Goal: Task Accomplishment & Management: Manage account settings

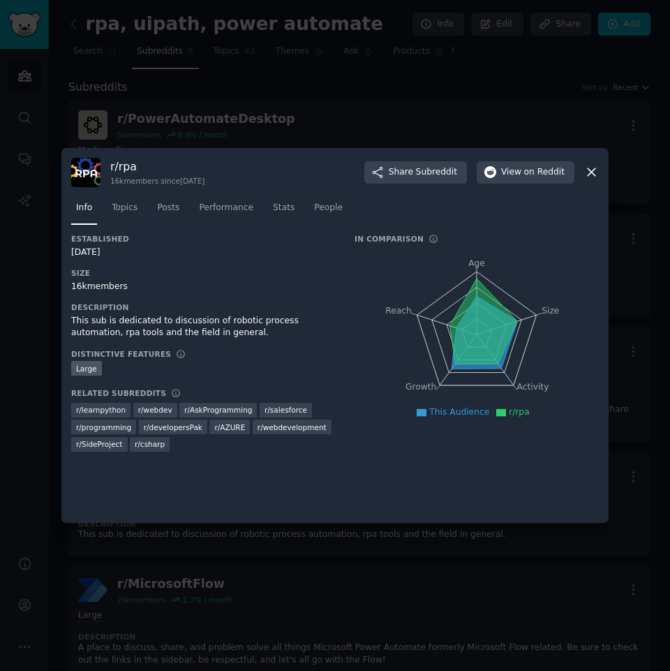
scroll to position [140, 0]
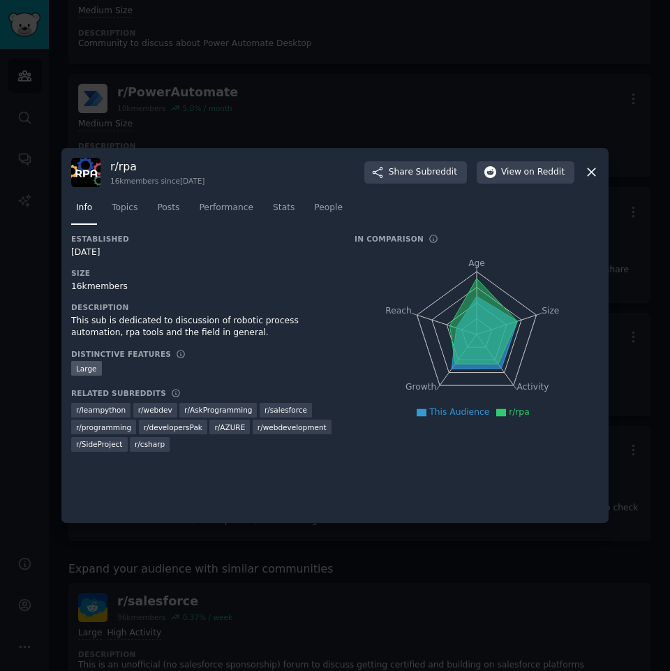
click at [589, 175] on icon at bounding box center [592, 173] width 8 height 8
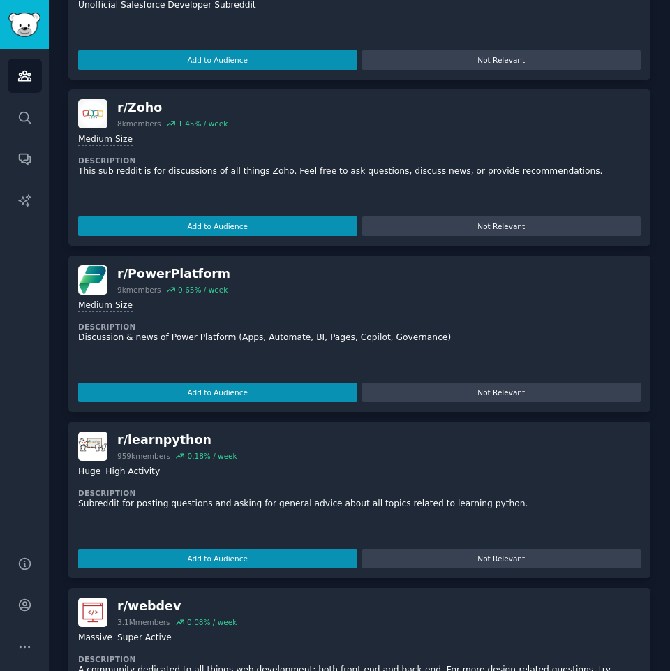
scroll to position [1606, 0]
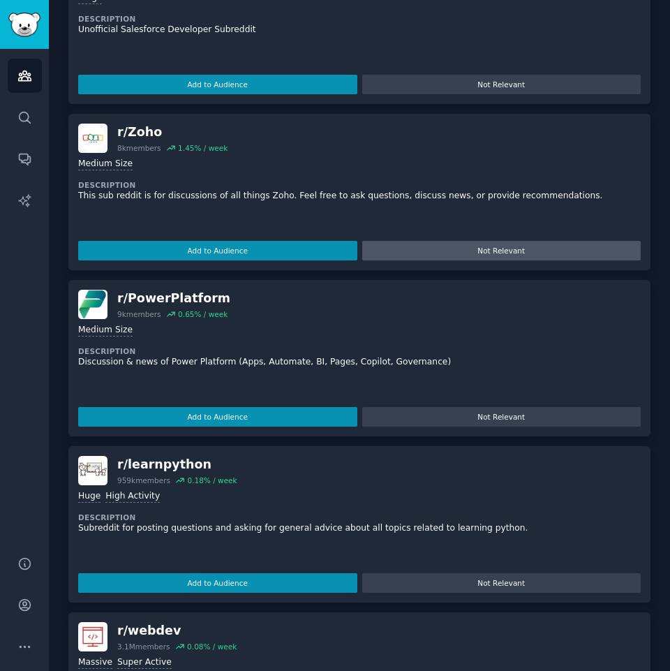
click at [503, 241] on button "Not Relevant" at bounding box center [501, 251] width 279 height 20
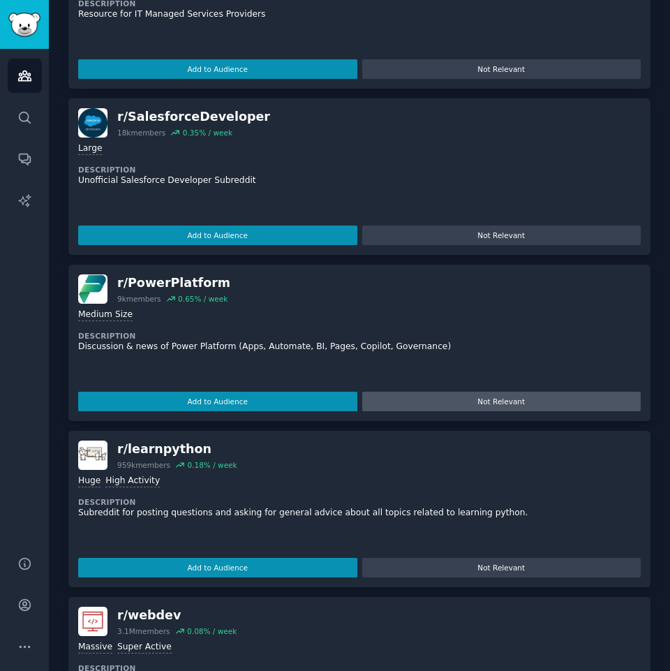
scroll to position [1397, 0]
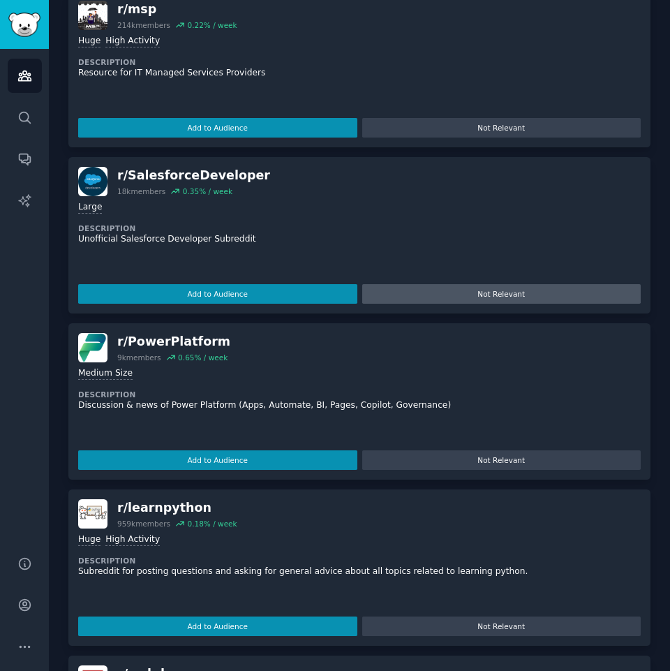
click at [484, 284] on button "Not Relevant" at bounding box center [501, 294] width 279 height 20
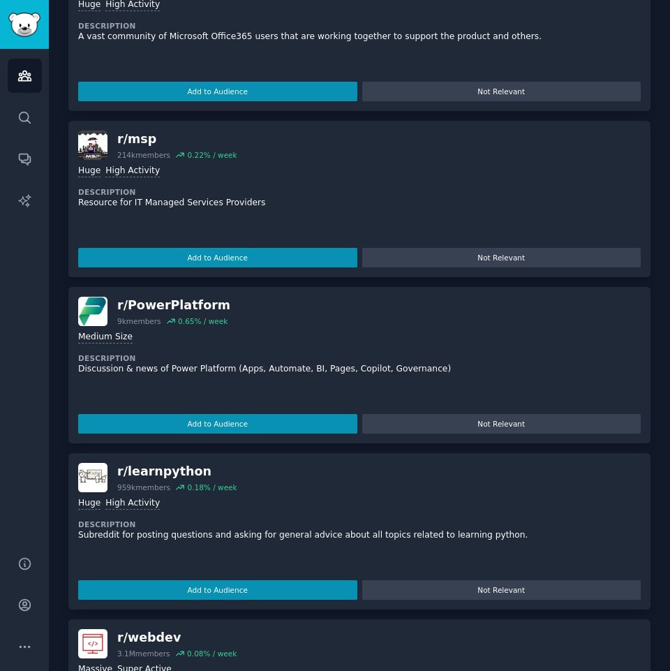
scroll to position [1257, 0]
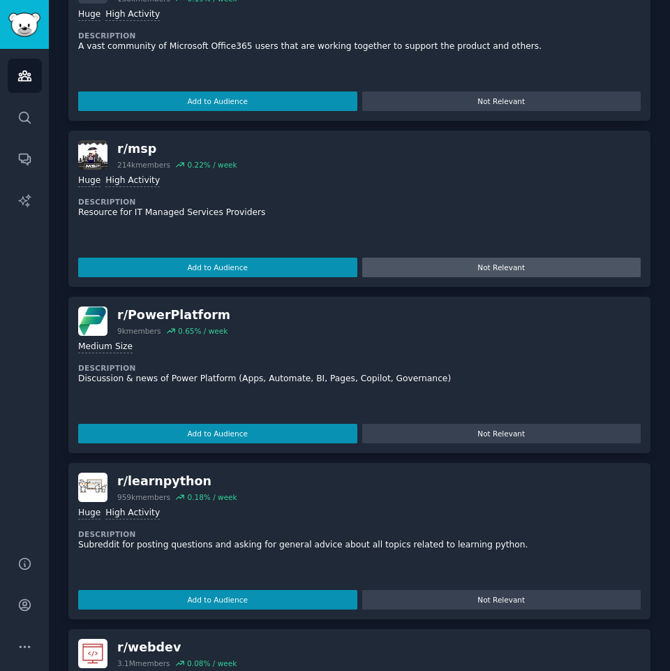
click at [484, 258] on button "Not Relevant" at bounding box center [501, 268] width 279 height 20
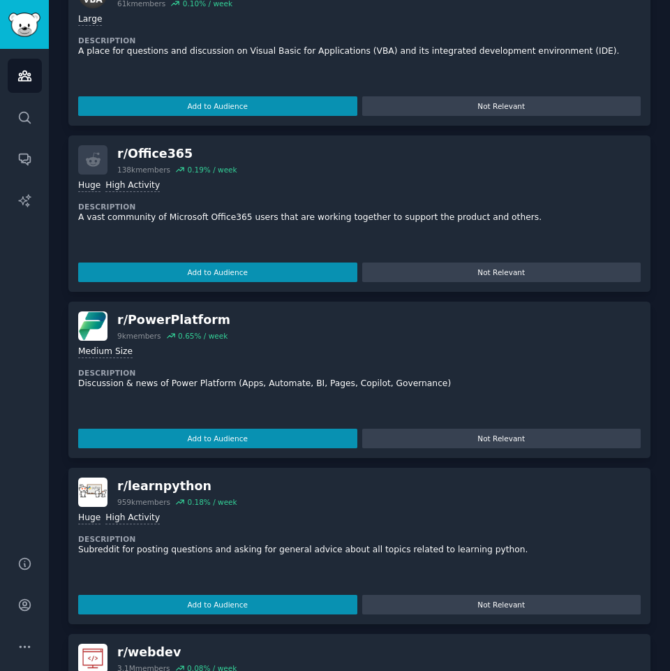
scroll to position [1048, 0]
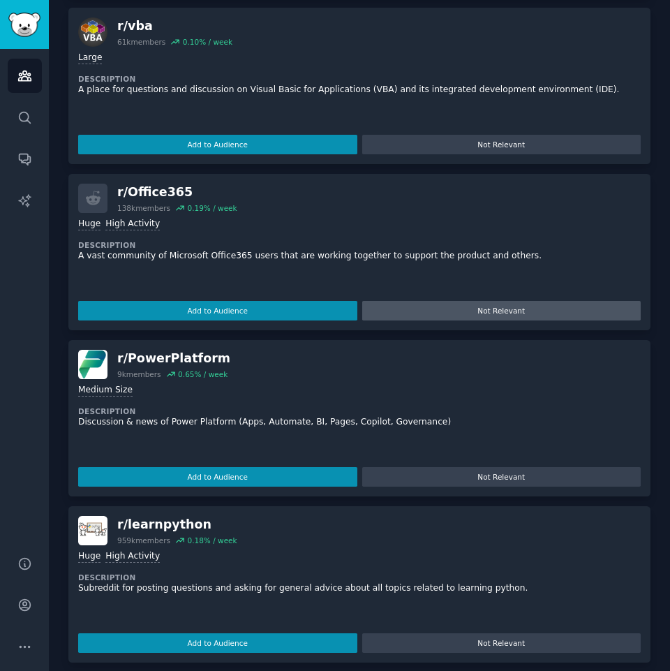
click at [478, 301] on button "Not Relevant" at bounding box center [501, 311] width 279 height 20
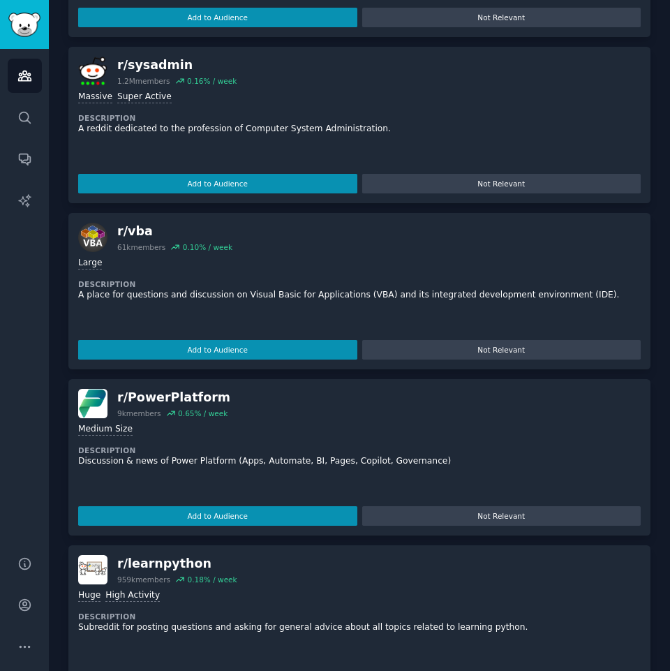
scroll to position [838, 0]
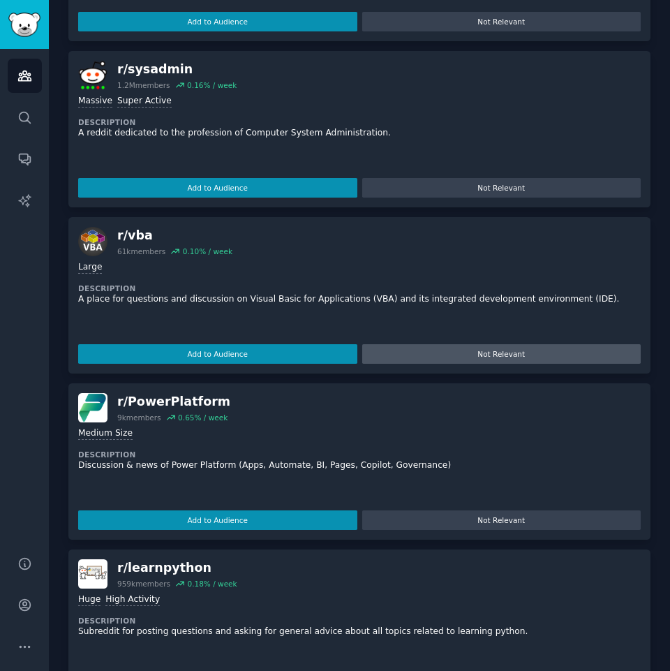
click at [482, 344] on button "Not Relevant" at bounding box center [501, 354] width 279 height 20
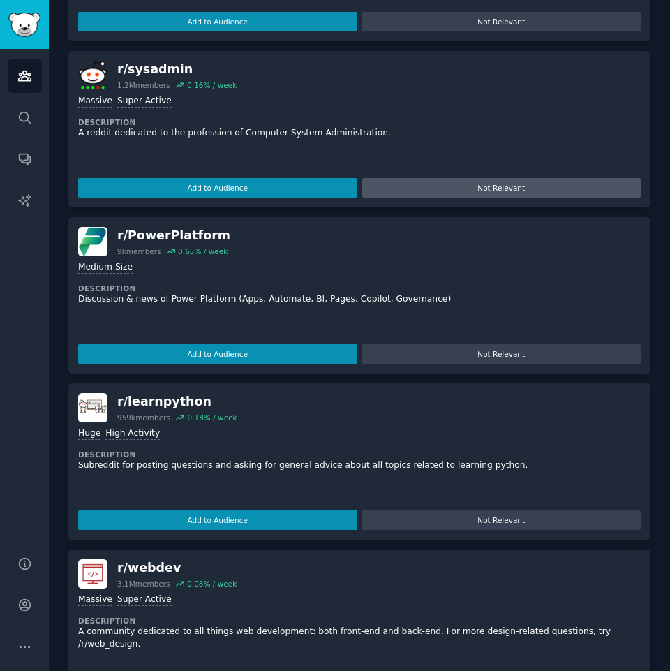
click at [484, 178] on button "Not Relevant" at bounding box center [501, 188] width 279 height 20
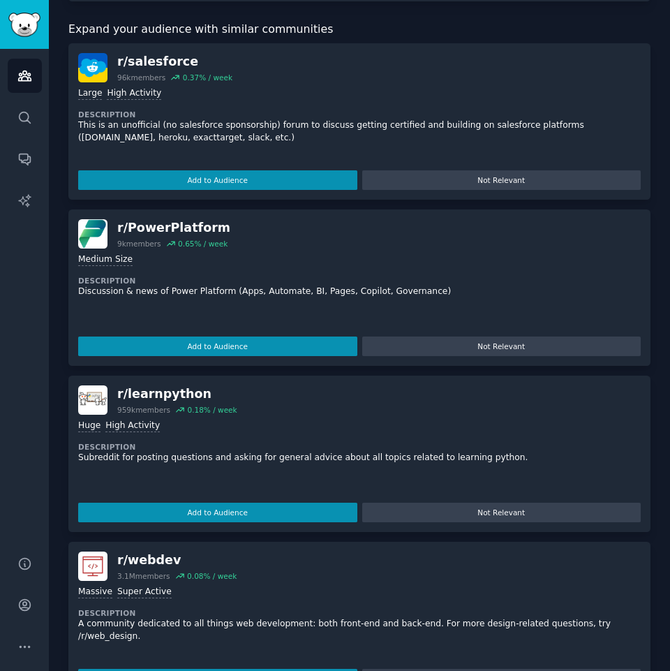
scroll to position [629, 0]
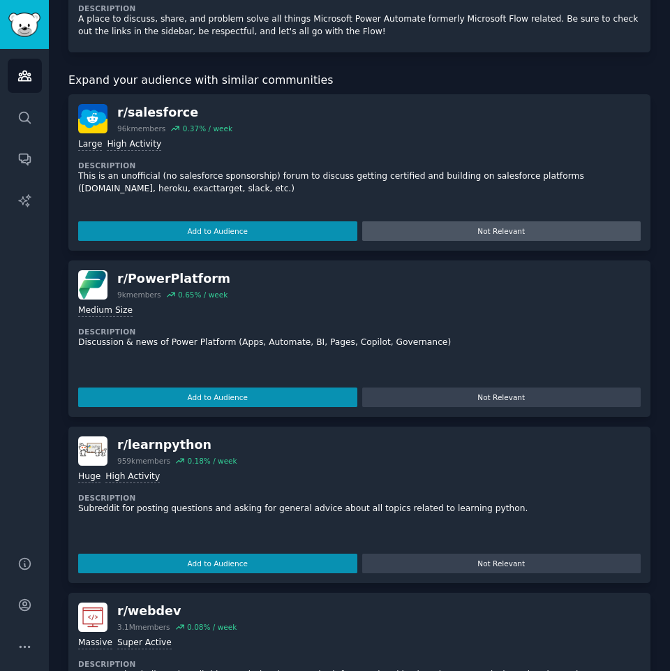
click at [477, 221] on button "Not Relevant" at bounding box center [501, 231] width 279 height 20
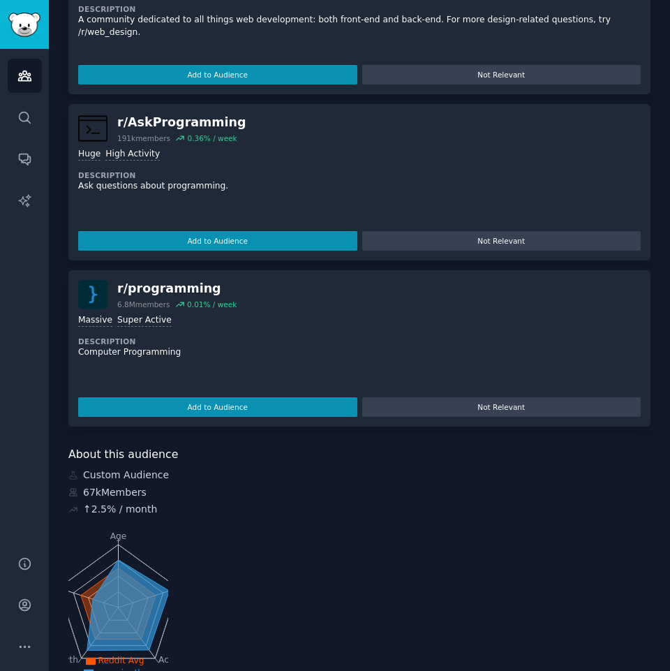
scroll to position [1149, 0]
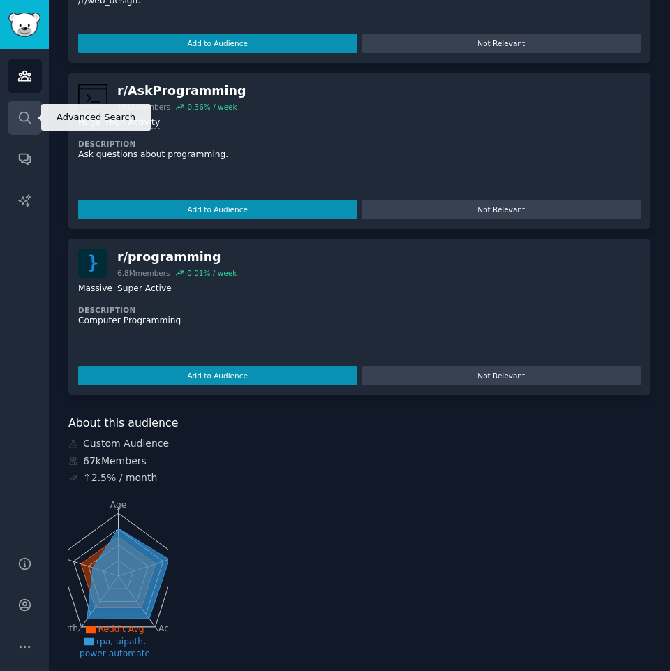
click at [30, 119] on icon "Sidebar" at bounding box center [24, 117] width 15 height 15
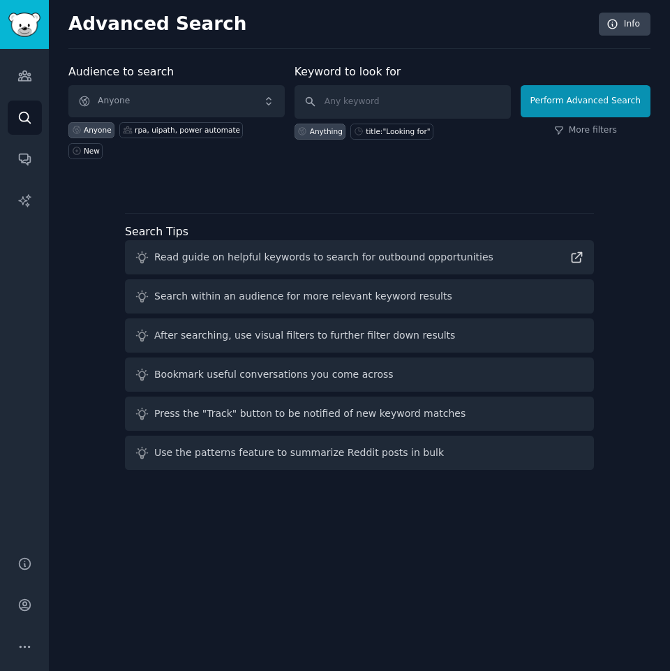
click at [3, 78] on div "Audiences Search Conversations AI Reports" at bounding box center [24, 294] width 49 height 490
click at [15, 78] on link "Audiences" at bounding box center [25, 76] width 34 height 34
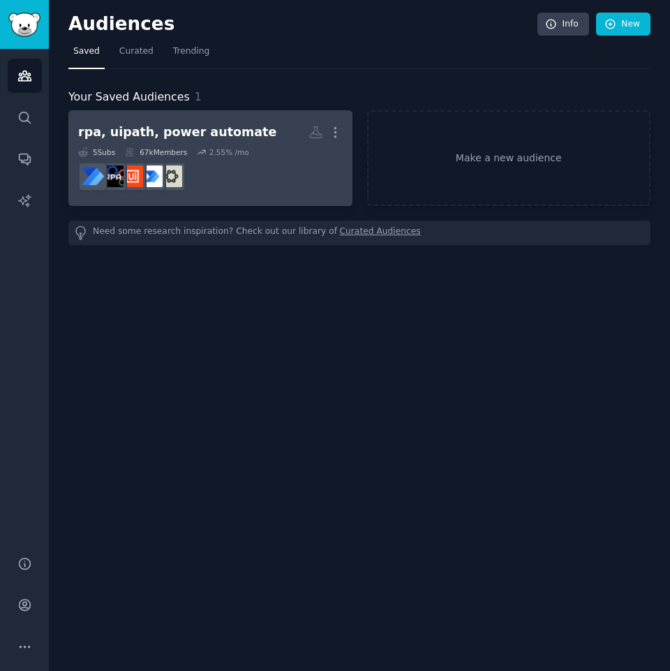
click at [152, 148] on div "67k Members" at bounding box center [156, 152] width 62 height 10
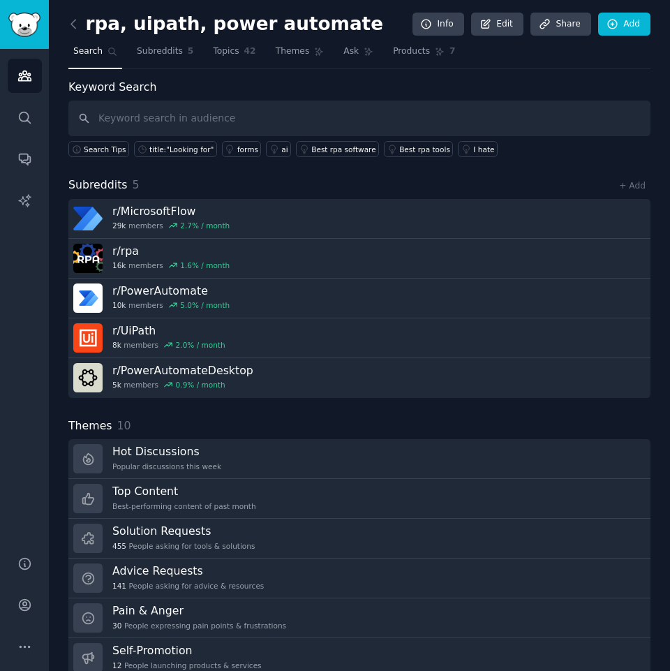
click at [155, 121] on input "text" at bounding box center [359, 119] width 582 height 36
click at [169, 115] on input "text" at bounding box center [359, 119] width 582 height 36
type input "automation"
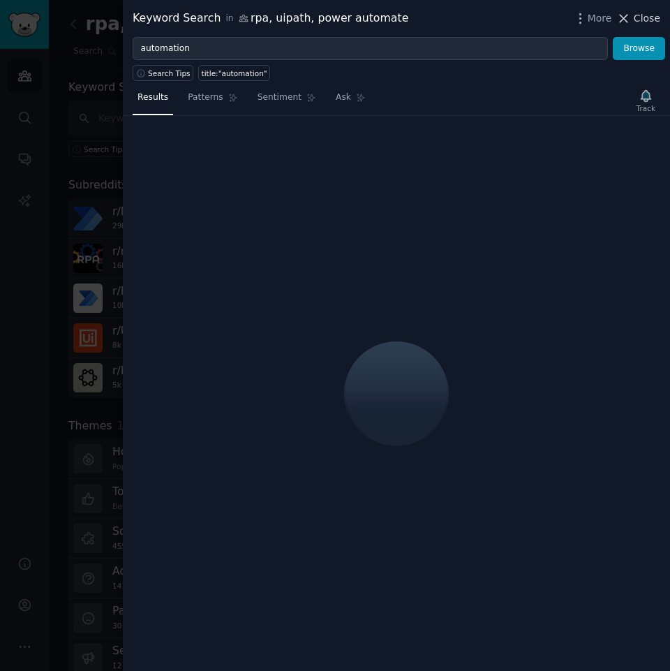
click at [637, 18] on span "Close" at bounding box center [647, 18] width 27 height 15
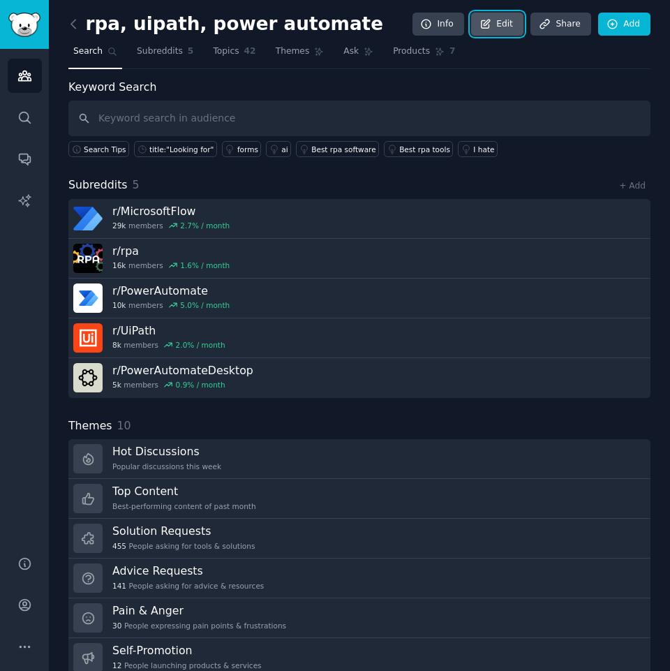
click at [497, 20] on link "Edit" at bounding box center [497, 25] width 52 height 24
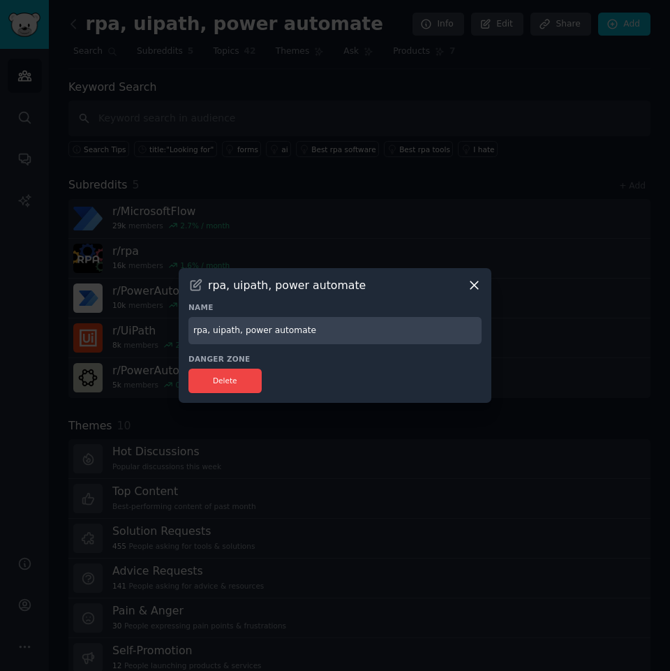
click at [320, 328] on input "rpa, uipath, power automate" at bounding box center [335, 330] width 293 height 27
type input "rpa, uipath, power automate, automation, automate anywhere"
click at [226, 384] on button "Delete" at bounding box center [225, 381] width 73 height 24
click at [438, 335] on input "rpa, uipath, power automate, automation, automate anywhere" at bounding box center [335, 330] width 293 height 27
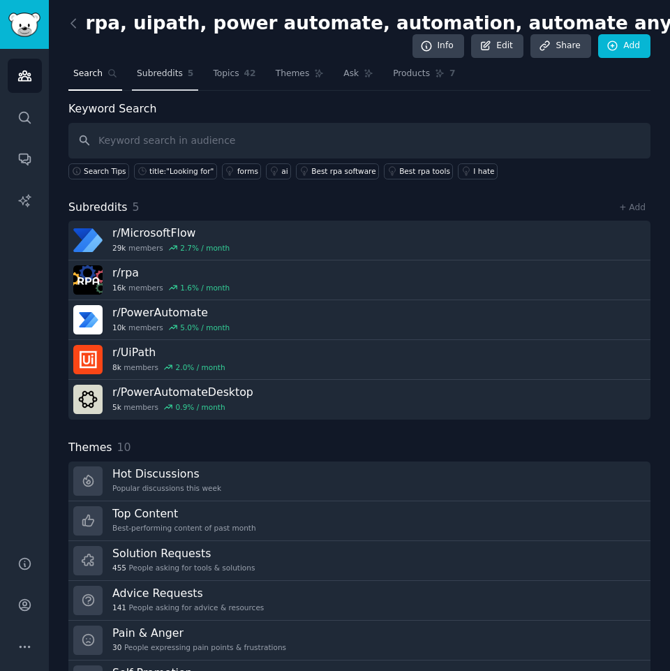
click at [171, 74] on span "Subreddits" at bounding box center [160, 74] width 46 height 13
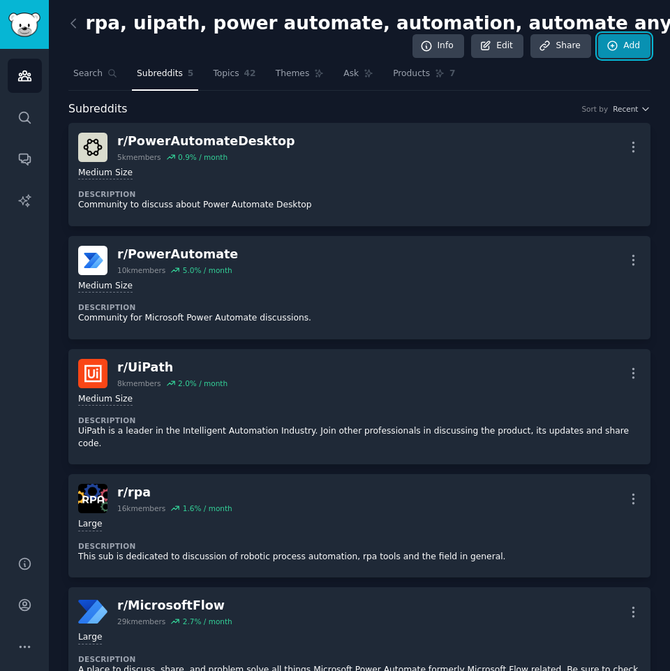
click at [599, 48] on link "Add" at bounding box center [625, 46] width 52 height 24
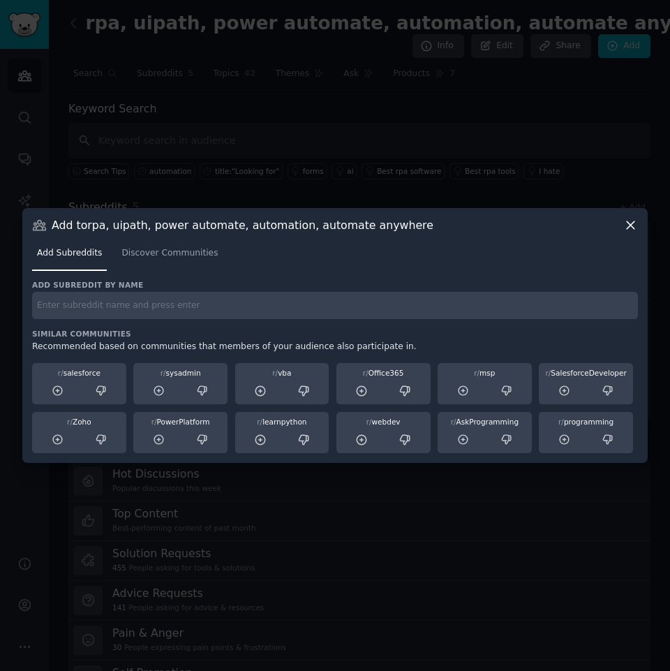
click at [131, 313] on input "text" at bounding box center [335, 305] width 606 height 27
type input "automation"
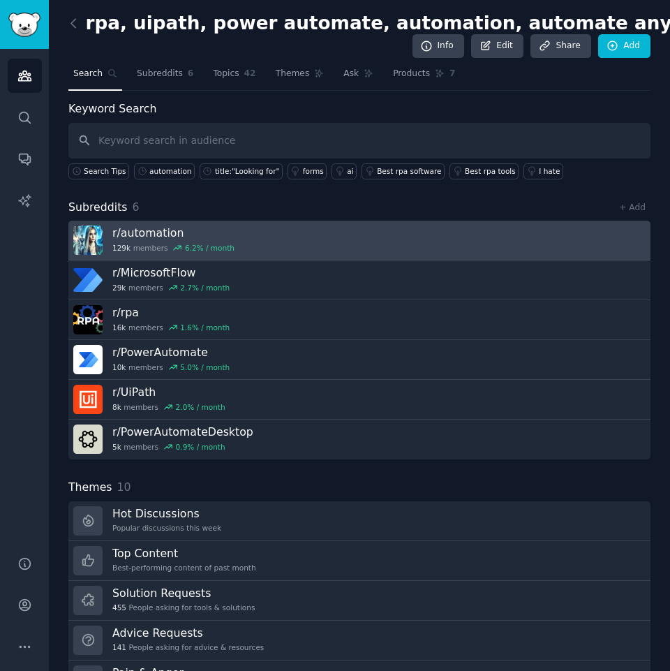
click at [188, 233] on h3 "r/ automation" at bounding box center [173, 233] width 122 height 15
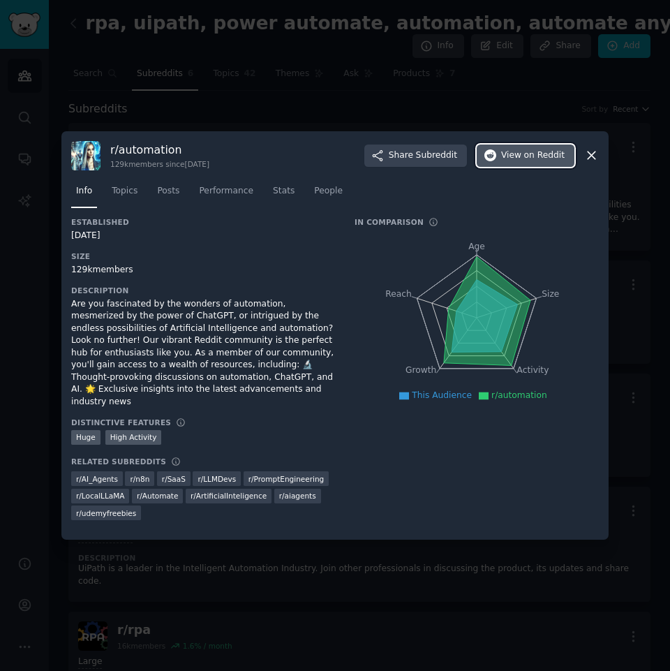
click at [548, 156] on span "on Reddit" at bounding box center [545, 155] width 41 height 13
